Goal: Task Accomplishment & Management: Manage account settings

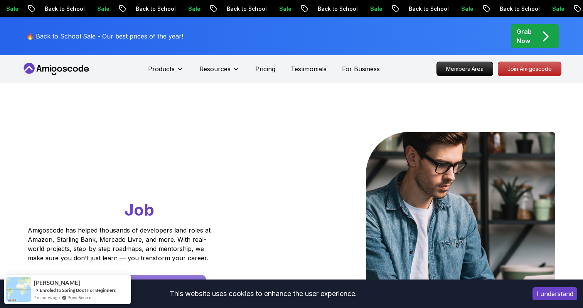
click at [552, 291] on button "I understand" at bounding box center [554, 293] width 45 height 13
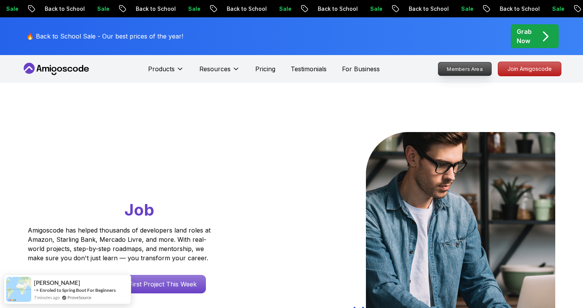
click at [452, 72] on p "Members Area" at bounding box center [464, 68] width 53 height 13
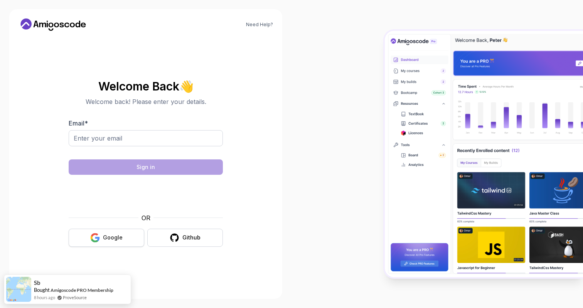
click at [101, 243] on button "Google" at bounding box center [107, 238] width 76 height 18
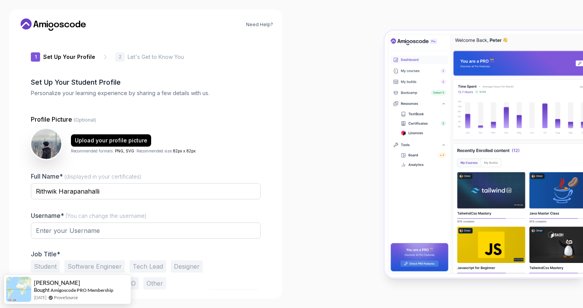
type input "quickfalconbf447"
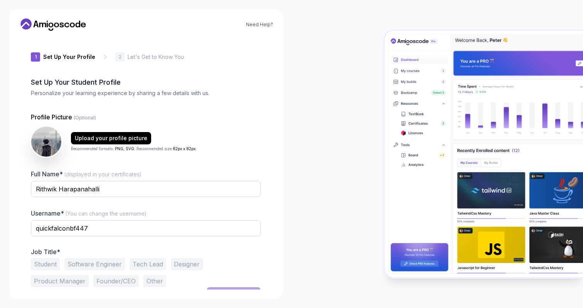
click at [63, 23] on icon at bounding box center [52, 24] width 69 height 12
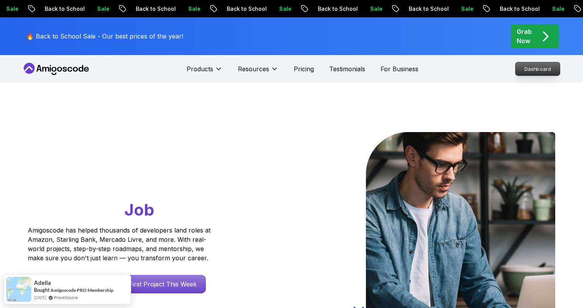
click at [548, 68] on p "Dashboard" at bounding box center [537, 68] width 44 height 13
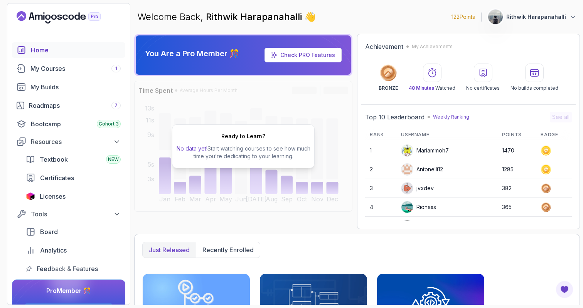
click at [560, 17] on p "Rithwik Harapanahalli" at bounding box center [536, 17] width 60 height 8
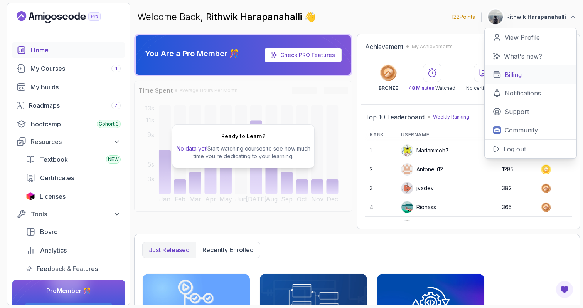
click at [532, 69] on link "Billing" at bounding box center [530, 74] width 92 height 18
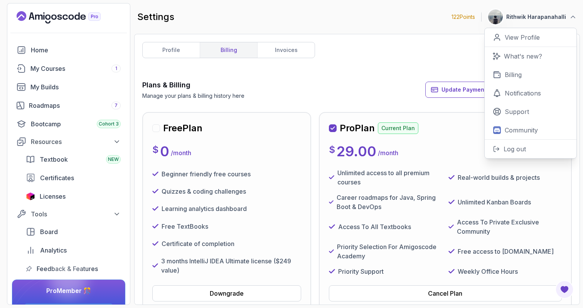
click at [317, 101] on div "Plans & Billing Manage your plans & billing history here Update Payment Details…" at bounding box center [356, 230] width 429 height 300
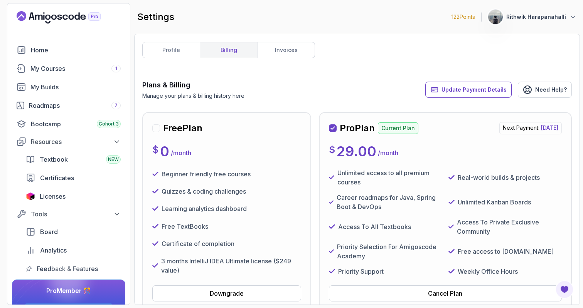
click at [481, 98] on div "Update Payment Details Need Help?" at bounding box center [498, 90] width 146 height 20
click at [478, 91] on span "Update Payment Details" at bounding box center [473, 90] width 65 height 8
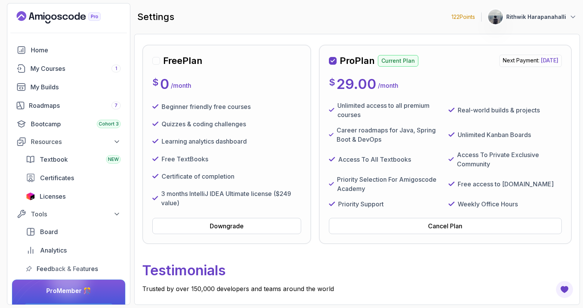
scroll to position [110, 0]
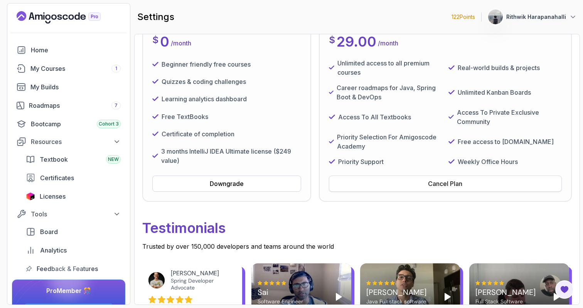
click at [448, 185] on div "Cancel Plan" at bounding box center [445, 183] width 34 height 9
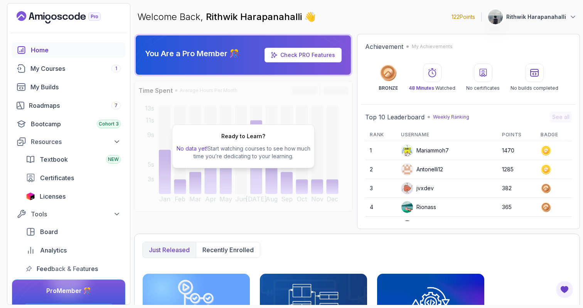
click at [549, 23] on button "Rithwik Harapanahalli" at bounding box center [531, 16] width 89 height 15
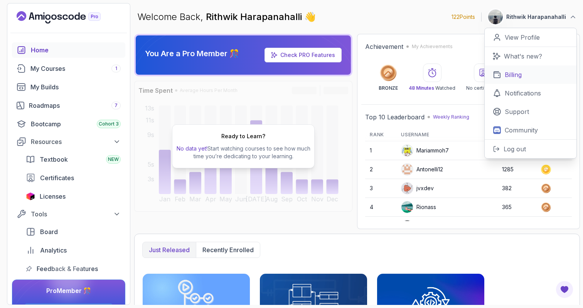
click at [526, 81] on link "Billing" at bounding box center [530, 74] width 92 height 18
